Goal: Unclear

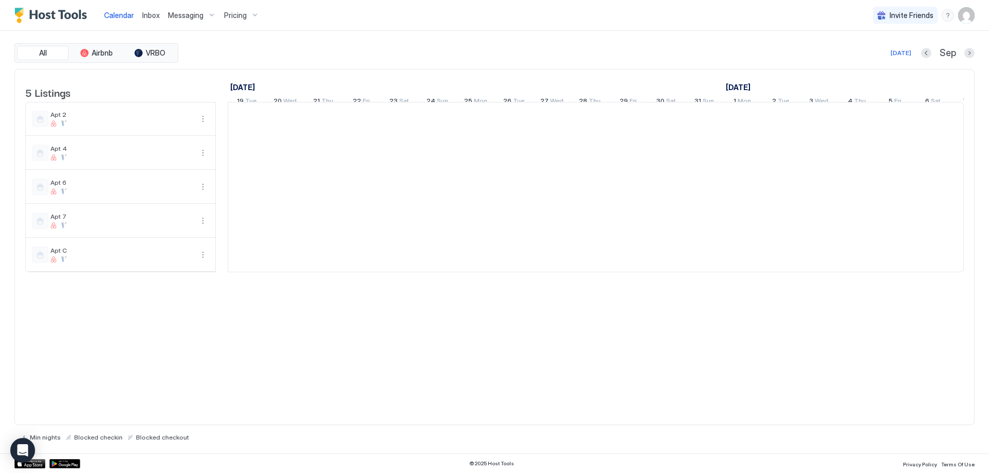
scroll to position [0, 572]
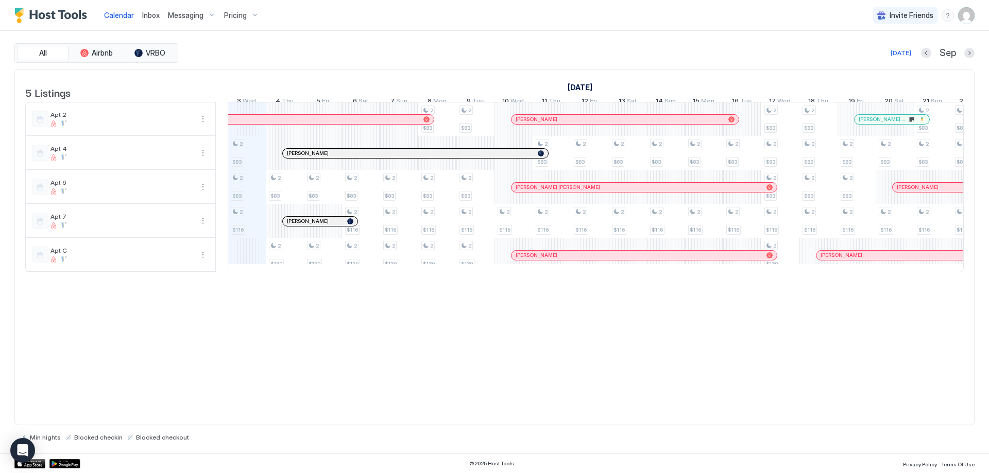
click at [303, 124] on div at bounding box center [303, 119] width 8 height 8
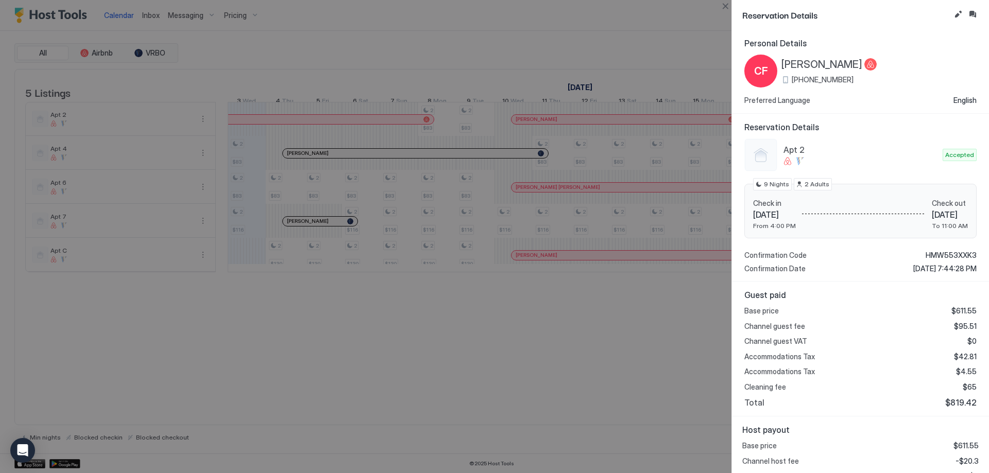
scroll to position [47, 0]
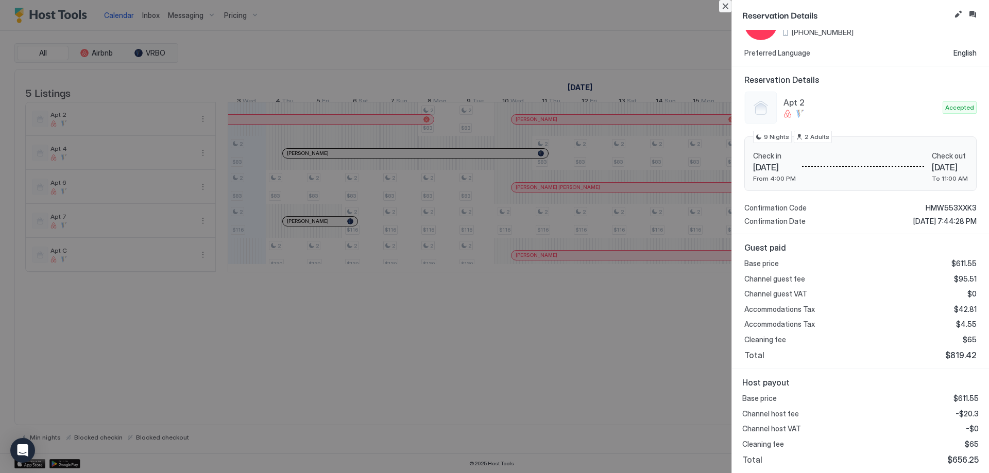
click at [727, 9] on button "Close" at bounding box center [725, 6] width 12 height 12
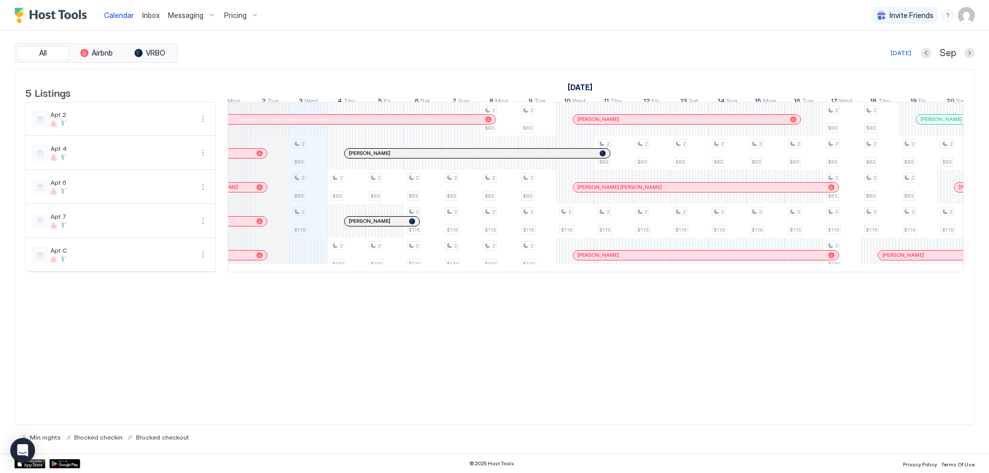
scroll to position [0, 0]
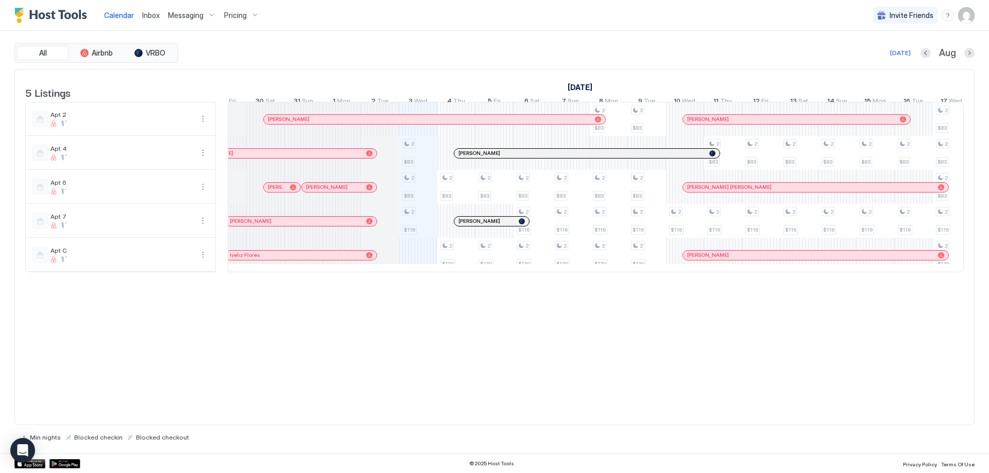
click at [279, 192] on div at bounding box center [279, 187] width 8 height 8
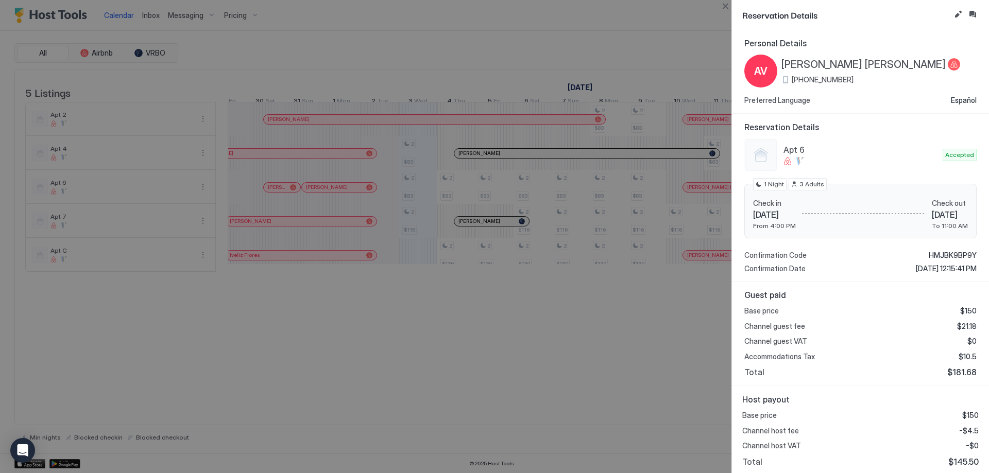
scroll to position [2, 0]
click at [726, 8] on button "Close" at bounding box center [725, 6] width 12 height 12
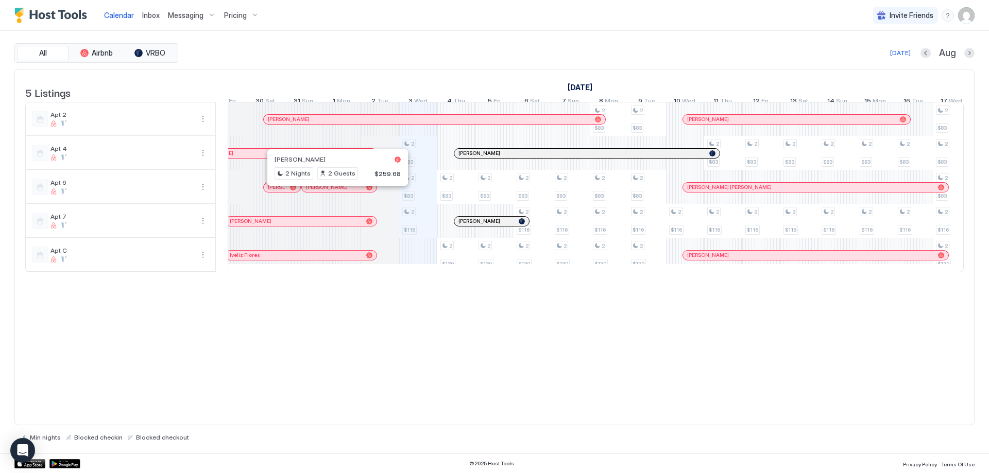
click at [333, 192] on div at bounding box center [333, 187] width 8 height 8
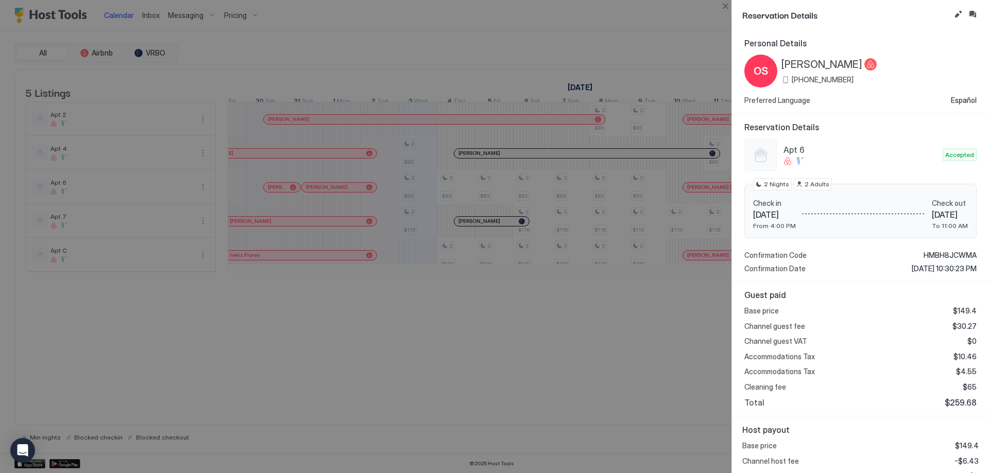
scroll to position [47, 0]
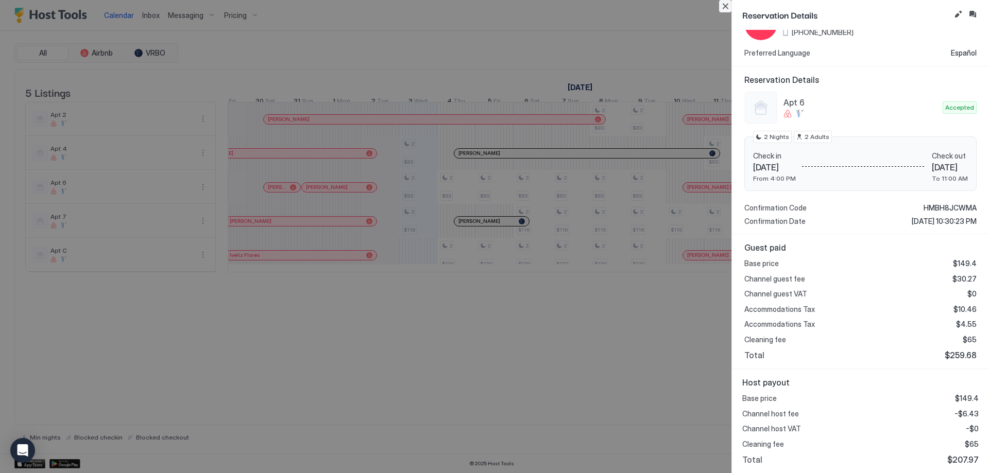
click at [720, 8] on button "Close" at bounding box center [725, 6] width 12 height 12
